Goal: Navigation & Orientation: Find specific page/section

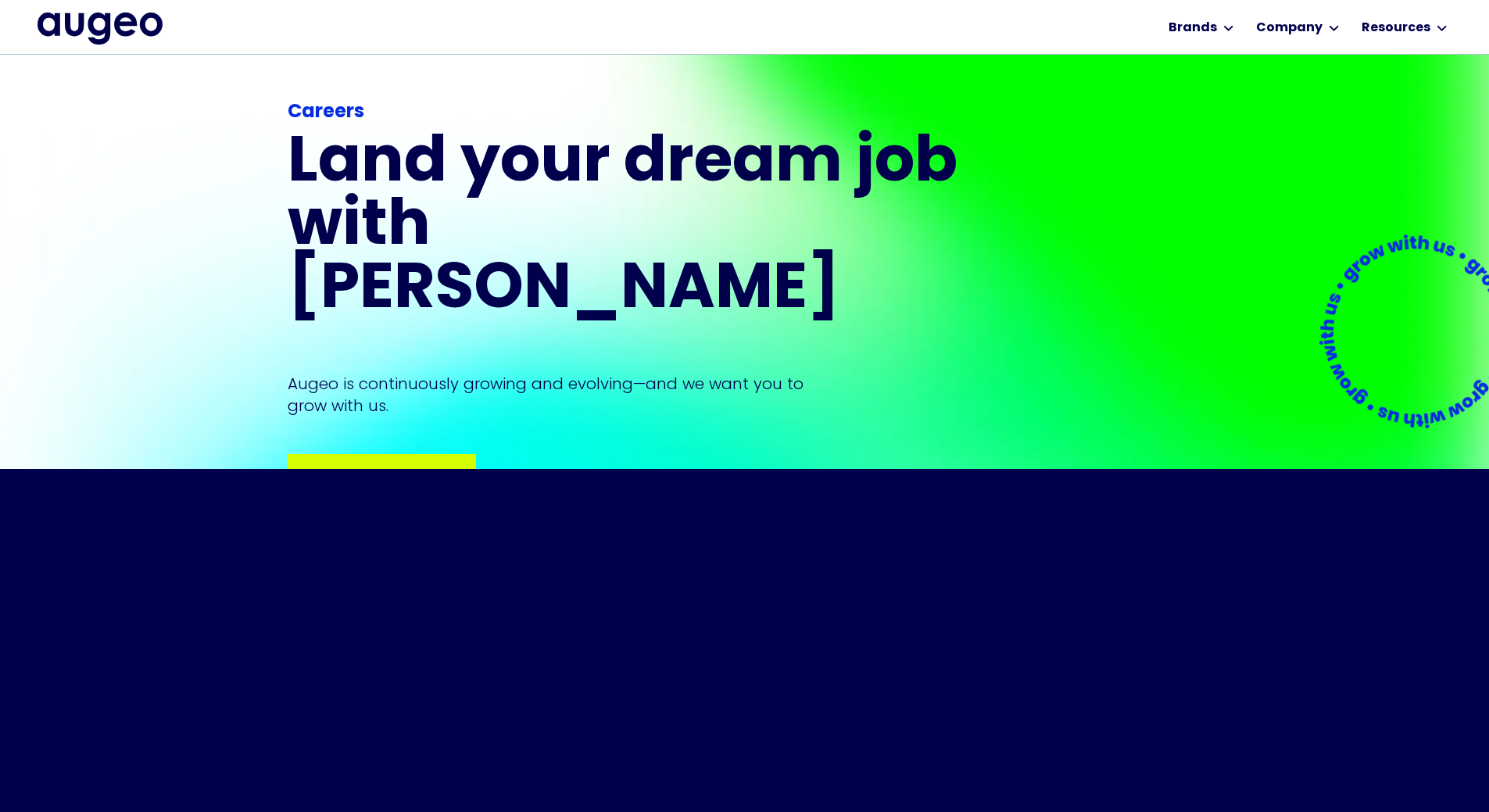
scroll to position [236, 0]
